Goal: Task Accomplishment & Management: Manage account settings

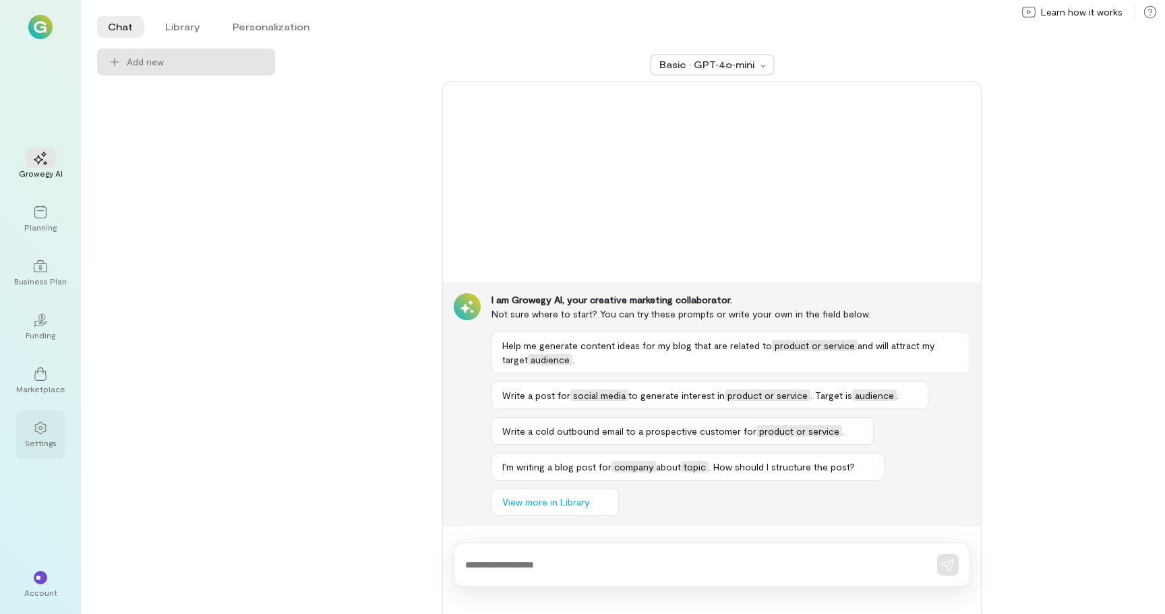
click at [45, 446] on div "Settings" at bounding box center [41, 443] width 32 height 11
